Goal: Obtain resource: Obtain resource

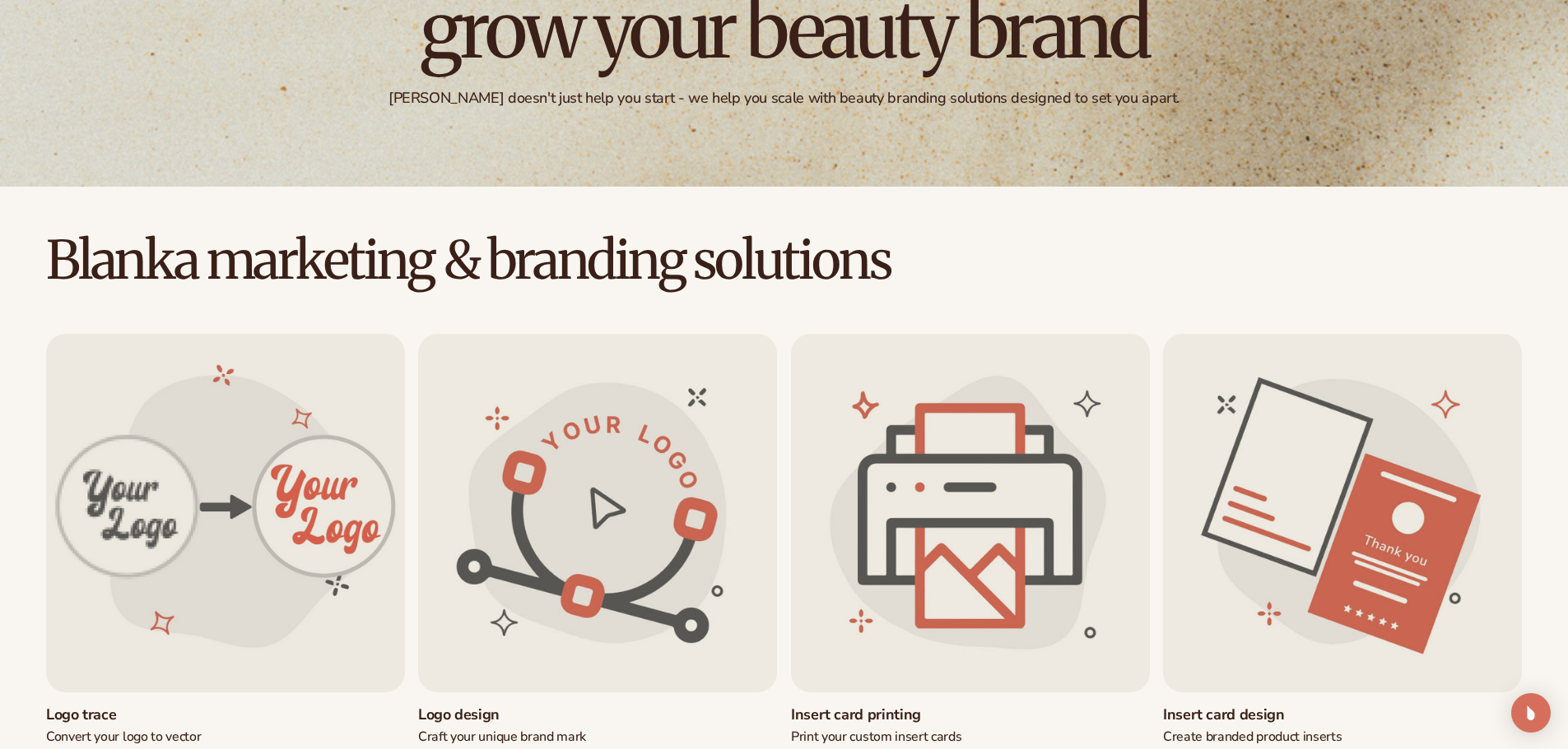
scroll to position [329, 0]
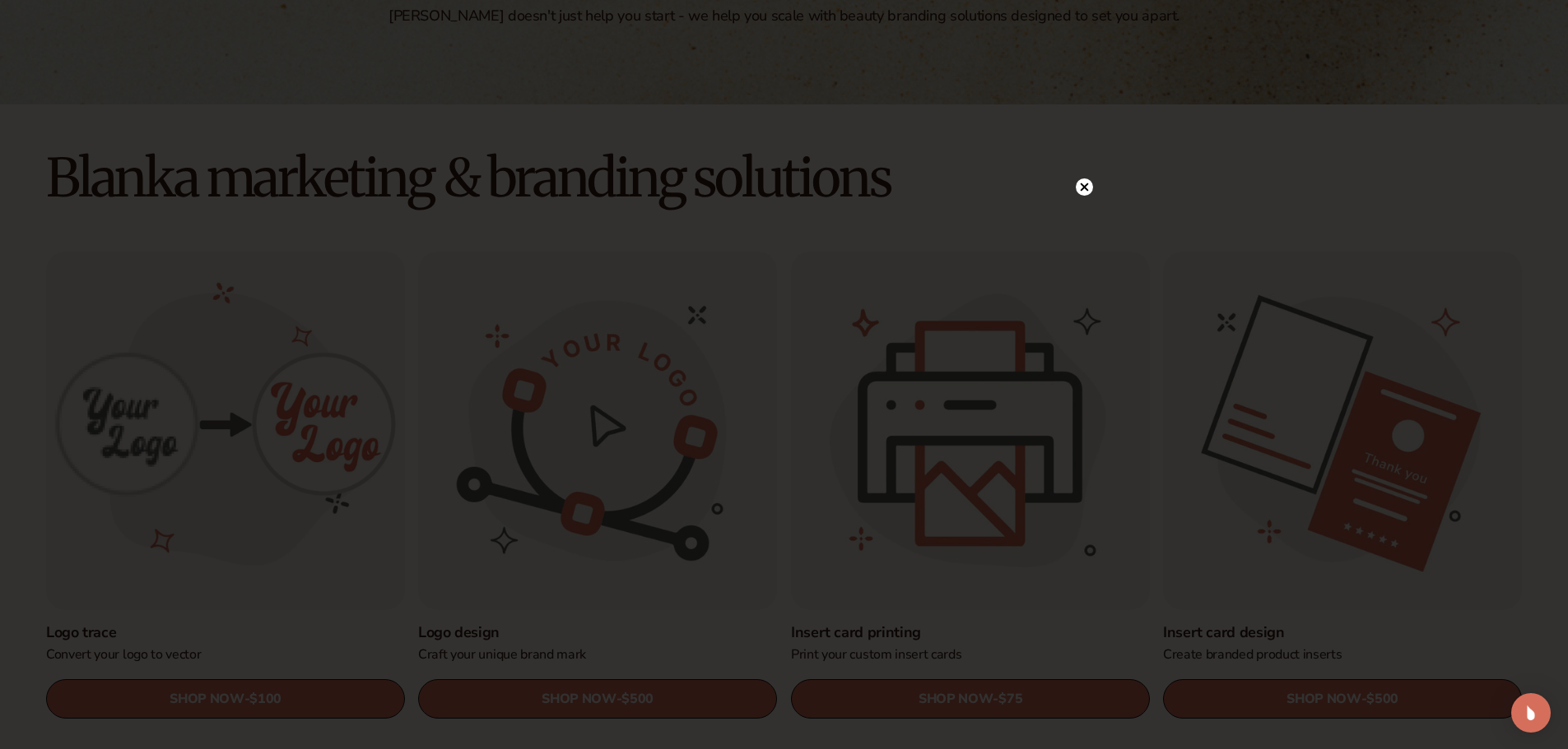
click at [1081, 182] on circle at bounding box center [1084, 188] width 18 height 18
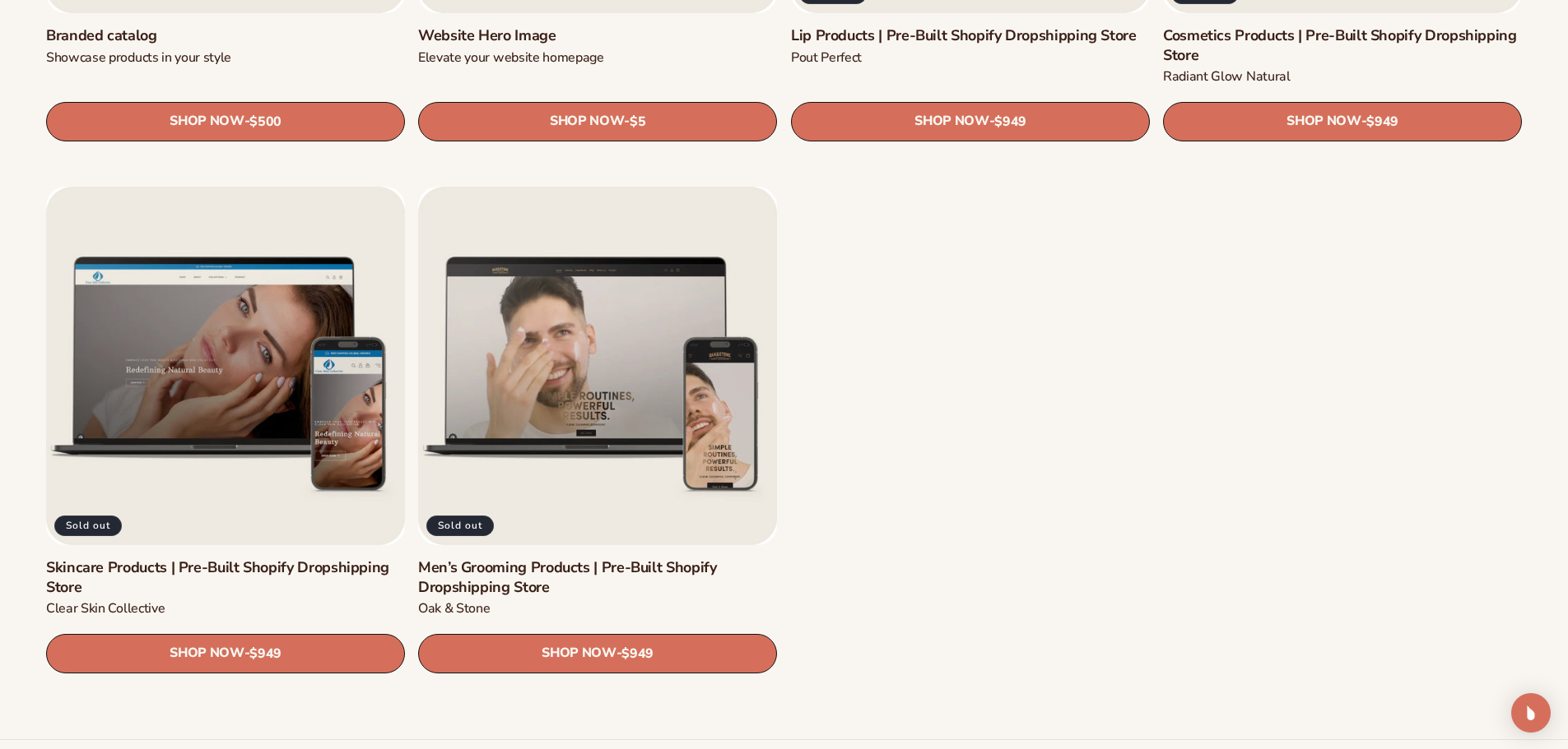
scroll to position [2138, 0]
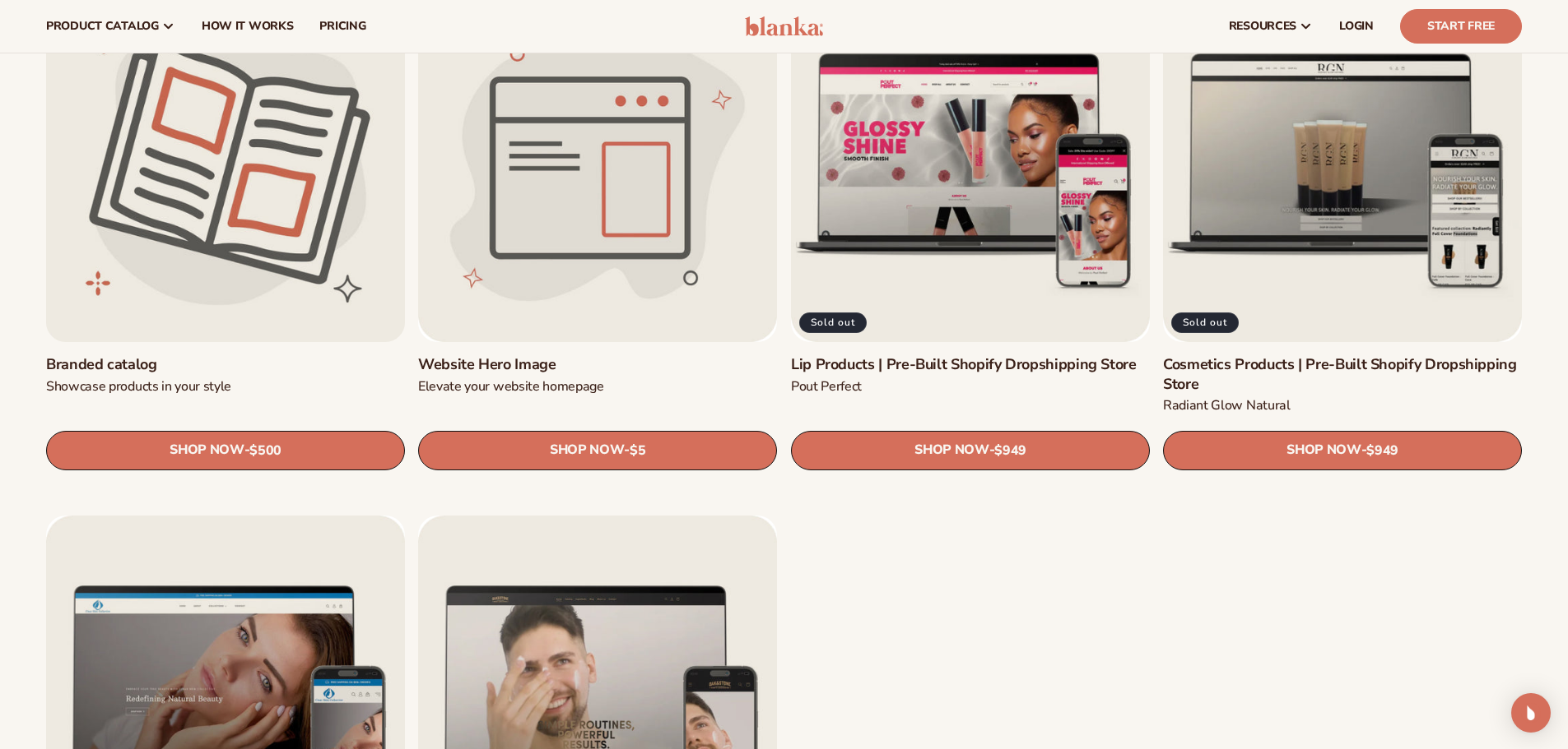
click at [299, 355] on link "Branded catalog" at bounding box center [225, 364] width 359 height 19
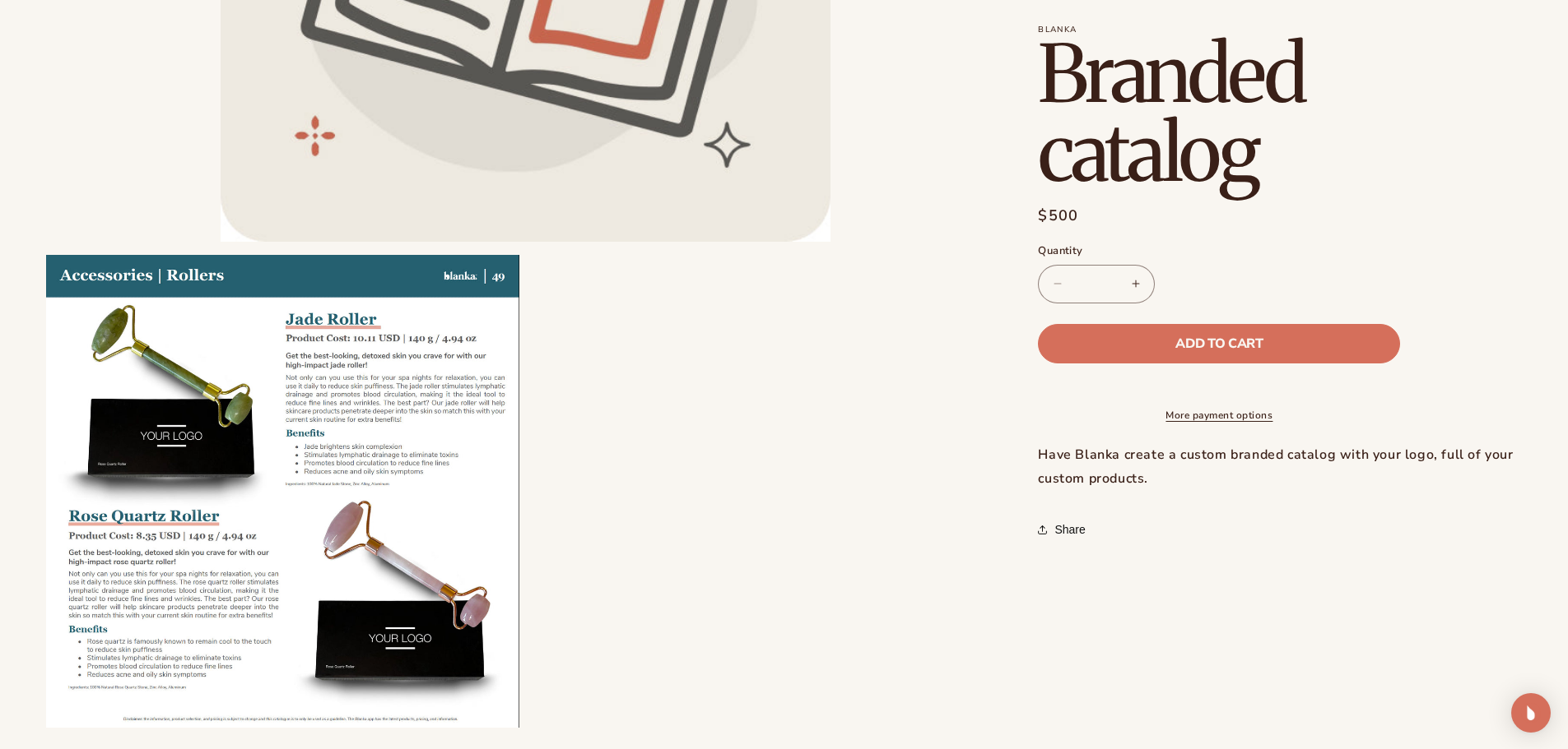
scroll to position [575, 0]
